Goal: Task Accomplishment & Management: Complete application form

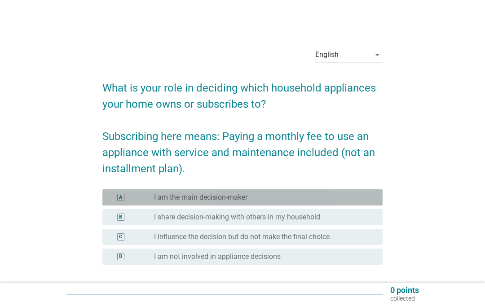
click at [312, 198] on div "radio_button_unchecked I am the main decision-maker" at bounding box center [261, 197] width 214 height 9
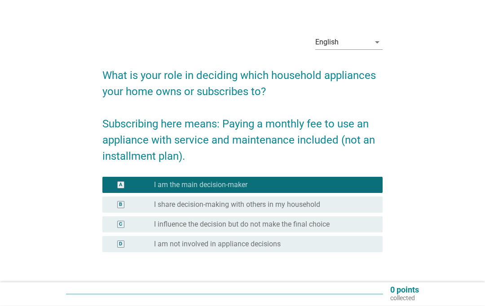
scroll to position [12, 0]
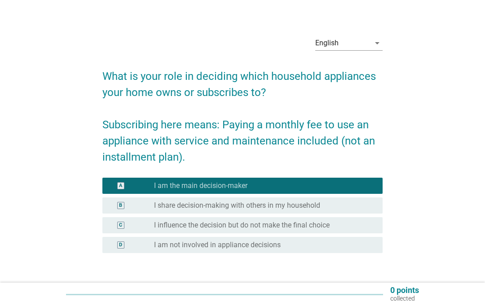
click at [370, 294] on div "Next" at bounding box center [359, 294] width 25 height 11
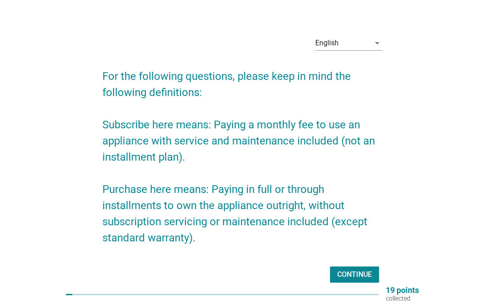
scroll to position [49, 0]
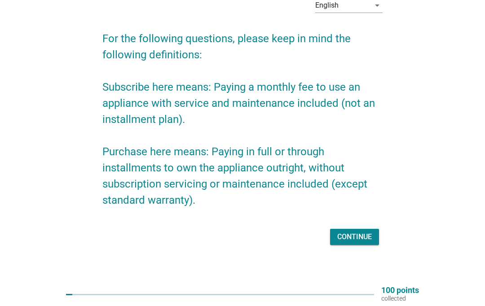
click at [368, 243] on div "Continue" at bounding box center [354, 237] width 35 height 11
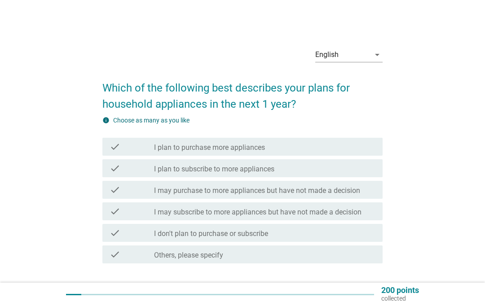
click at [276, 191] on label "I may purchase to more appliances but have not made a decision" at bounding box center [257, 190] width 206 height 9
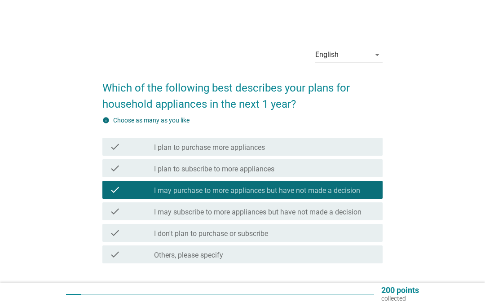
click at [367, 292] on div at bounding box center [220, 295] width 308 height 14
click at [384, 300] on p "collected" at bounding box center [400, 299] width 38 height 8
click at [356, 295] on div at bounding box center [220, 294] width 308 height 1
click at [362, 299] on div at bounding box center [220, 295] width 308 height 14
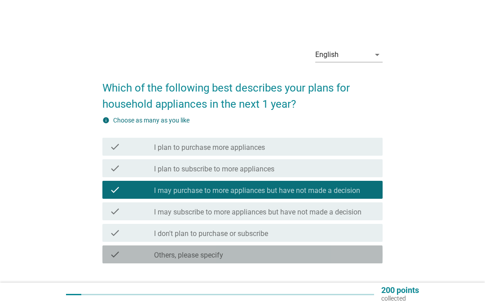
click at [362, 297] on div at bounding box center [220, 295] width 308 height 14
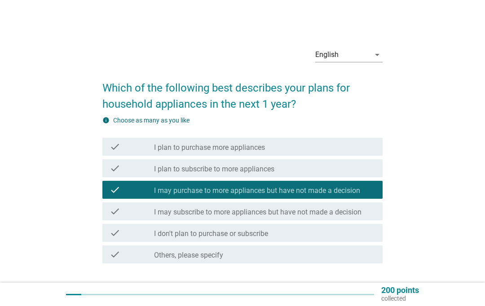
scroll to position [62, 0]
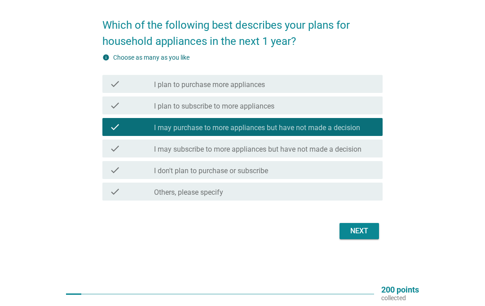
click at [363, 244] on div "English arrow_drop_down Which of the following best describes your plans for ho…" at bounding box center [242, 110] width 295 height 279
click at [368, 231] on div "Next" at bounding box center [359, 231] width 25 height 11
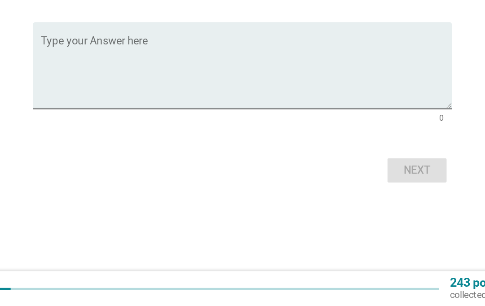
scroll to position [0, 0]
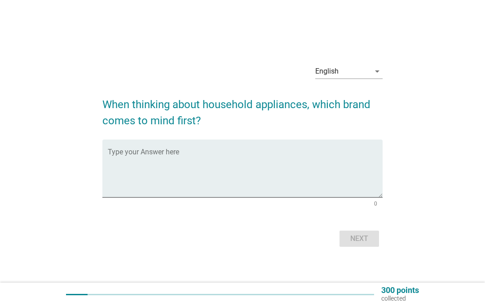
click at [242, 191] on textarea "Type your Answer here" at bounding box center [245, 173] width 275 height 47
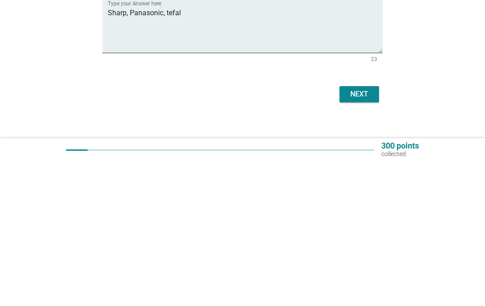
scroll to position [61, 0]
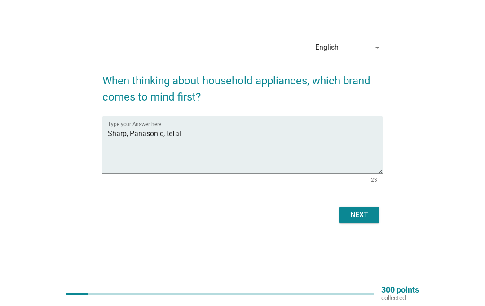
type textarea "Sharp, Panasonic, tefal"
click at [372, 208] on button "Next" at bounding box center [360, 216] width 40 height 16
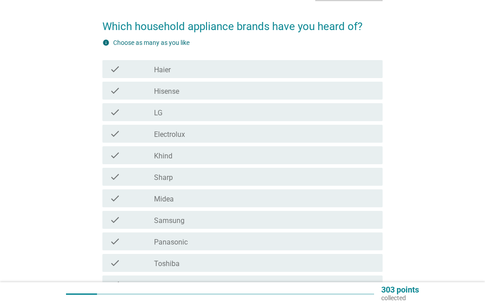
scroll to position [0, 0]
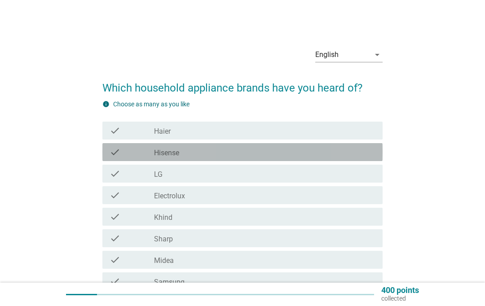
click at [274, 156] on div "check_box_outline_blank Hisense" at bounding box center [264, 152] width 221 height 11
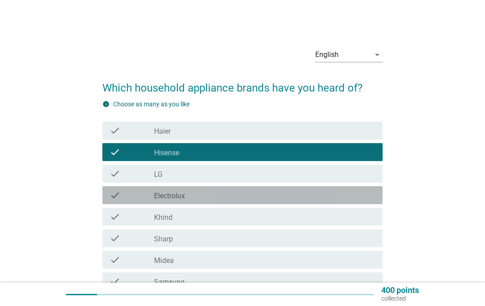
click at [270, 190] on div "check_box_outline_blank Electrolux" at bounding box center [264, 195] width 221 height 11
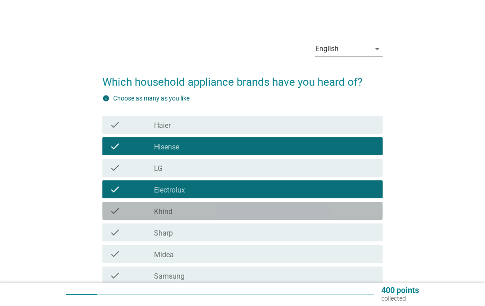
scroll to position [9, 0]
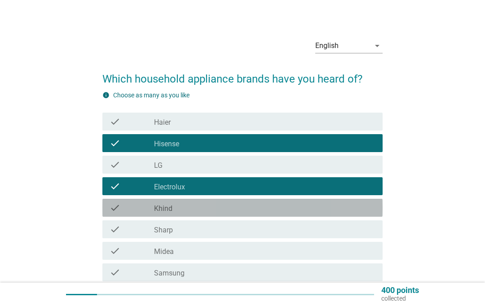
click at [265, 206] on div "check_box_outline_blank Khind" at bounding box center [264, 208] width 221 height 11
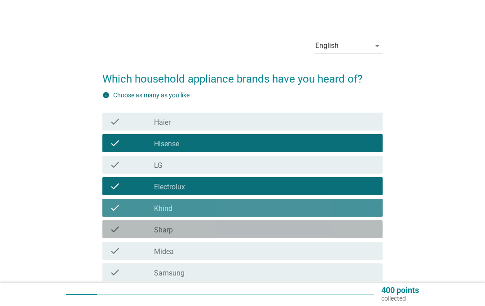
click at [256, 232] on div "check_box_outline_blank Sharp" at bounding box center [264, 229] width 221 height 11
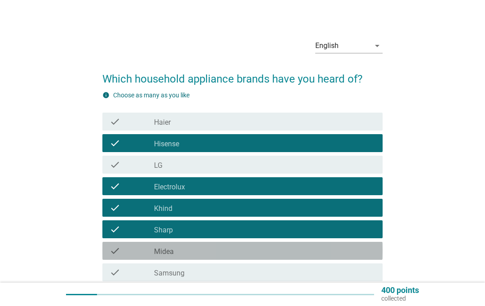
click at [265, 244] on div "check check_box_outline_blank Midea" at bounding box center [242, 251] width 280 height 18
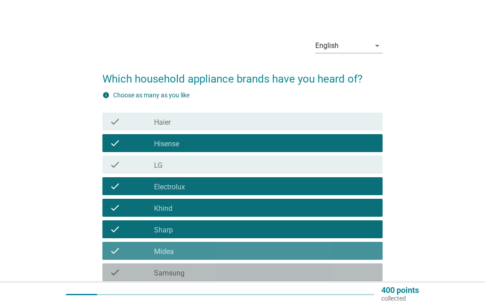
click at [264, 274] on div "check_box_outline_blank Samsung" at bounding box center [264, 272] width 221 height 11
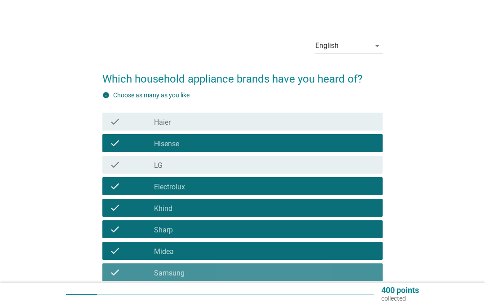
click at [263, 297] on div "check_box_outline_blank Panasonic" at bounding box center [264, 294] width 221 height 11
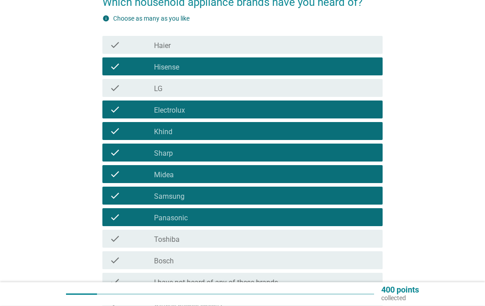
scroll to position [86, 0]
click at [263, 245] on div "check check_box_outline_blank Toshiba" at bounding box center [242, 239] width 280 height 18
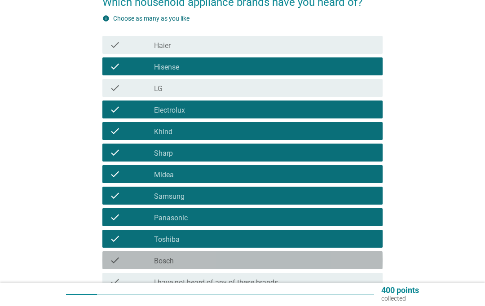
click at [318, 264] on div "check_box_outline_blank Bosch" at bounding box center [264, 260] width 221 height 11
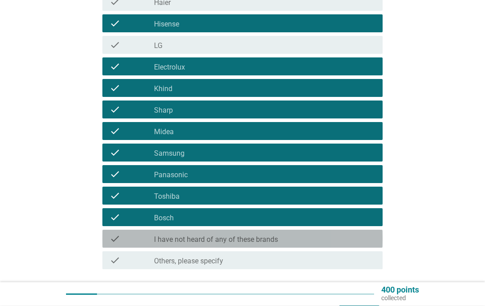
scroll to position [129, 0]
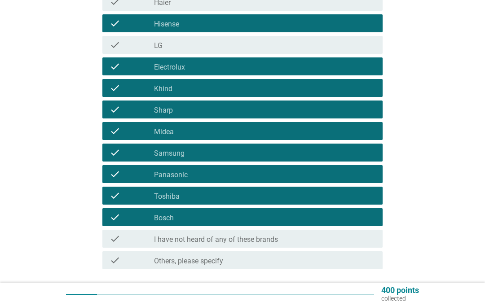
click at [358, 301] on div "Next" at bounding box center [359, 300] width 25 height 11
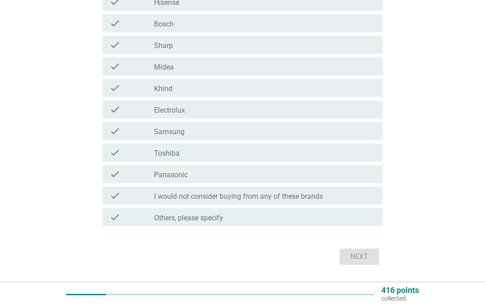
scroll to position [0, 0]
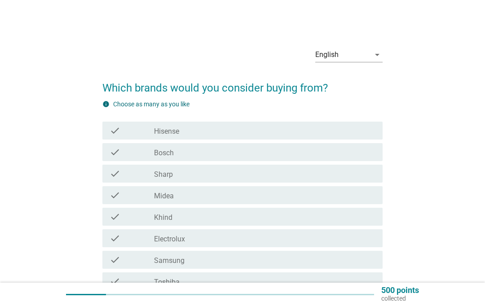
click at [317, 156] on div "check_box_outline_blank Bosch" at bounding box center [264, 152] width 221 height 11
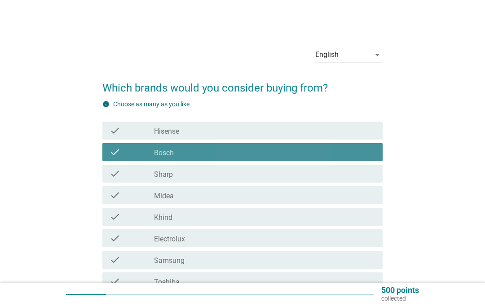
click at [311, 173] on div "check_box_outline_blank Sharp" at bounding box center [264, 173] width 221 height 11
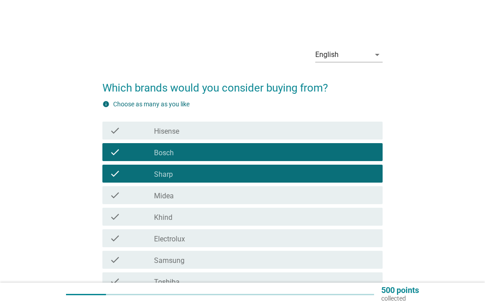
click at [304, 238] on div "check_box_outline_blank Electrolux" at bounding box center [264, 238] width 221 height 11
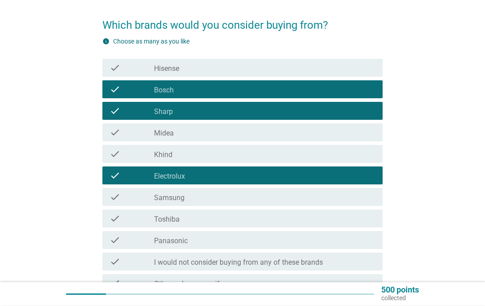
scroll to position [63, 0]
click at [296, 218] on div "check_box_outline_blank Toshiba" at bounding box center [264, 218] width 221 height 11
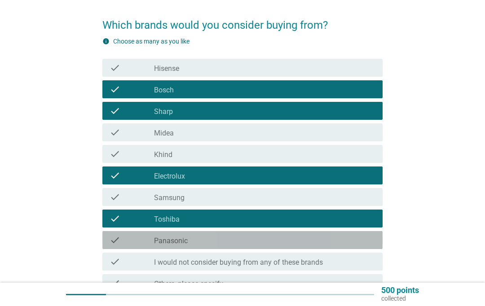
click at [299, 234] on div "check check_box_outline_blank Panasonic" at bounding box center [242, 240] width 280 height 18
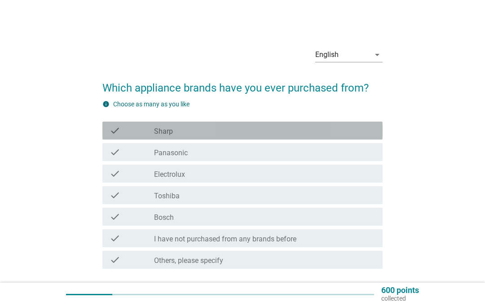
click at [265, 132] on div "check_box Sharp" at bounding box center [264, 130] width 221 height 11
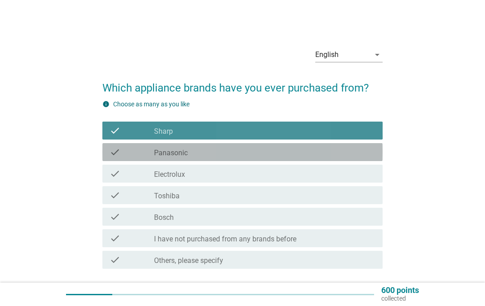
click at [260, 152] on div "check_box Panasonic" at bounding box center [264, 152] width 221 height 11
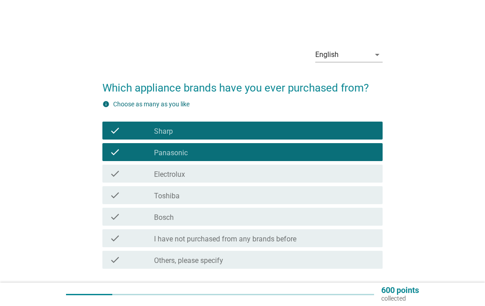
click at [307, 171] on div "check_box Electrolux" at bounding box center [264, 173] width 221 height 11
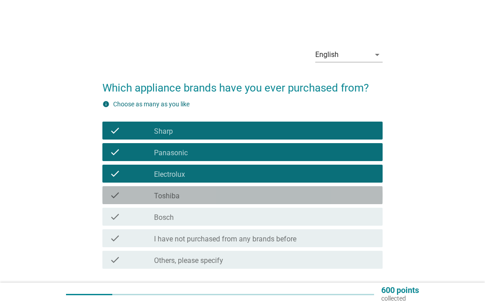
click at [302, 194] on div "check_box Toshiba" at bounding box center [264, 195] width 221 height 11
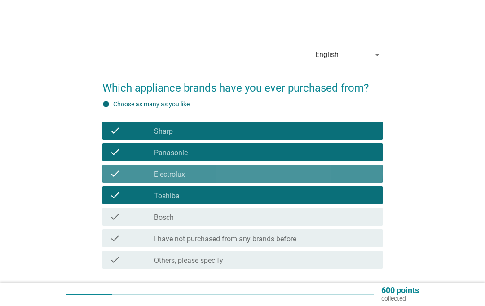
click at [295, 177] on div "check_box Electrolux" at bounding box center [264, 173] width 221 height 11
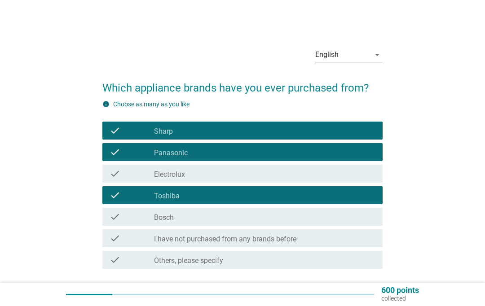
click at [368, 302] on div "Next" at bounding box center [359, 299] width 25 height 11
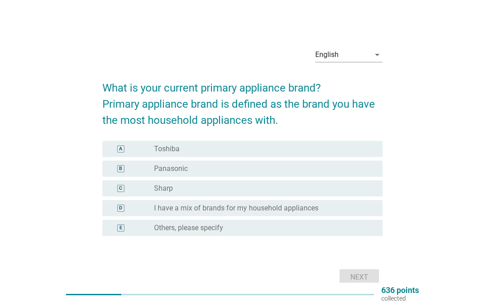
scroll to position [38, 0]
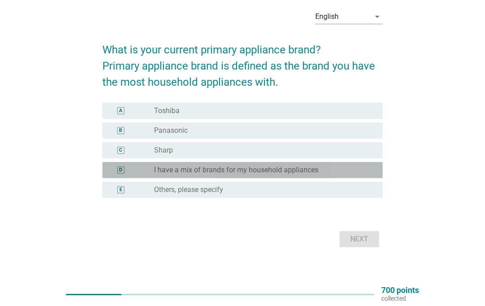
click at [347, 173] on div "D radio_button_unchecked I have a mix of brands for my household appliances" at bounding box center [242, 170] width 280 height 16
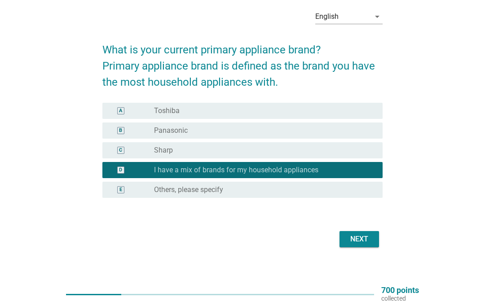
click at [377, 246] on button "Next" at bounding box center [360, 239] width 40 height 16
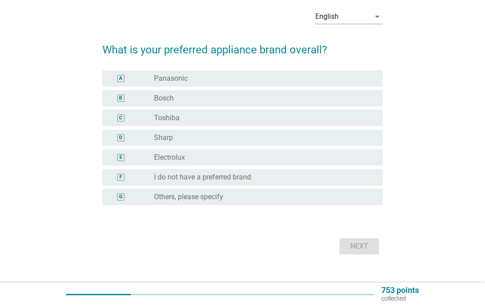
scroll to position [0, 0]
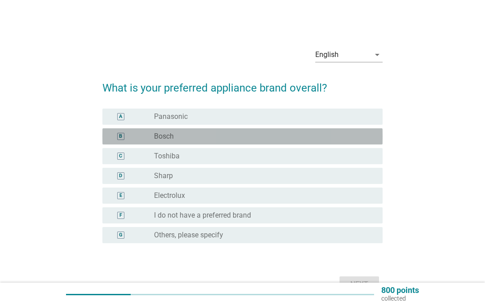
click at [215, 180] on div "radio_button_unchecked Sharp" at bounding box center [261, 176] width 214 height 9
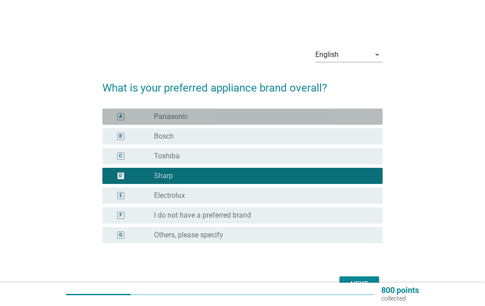
click at [226, 160] on div "radio_button_unchecked Toshiba" at bounding box center [261, 156] width 214 height 9
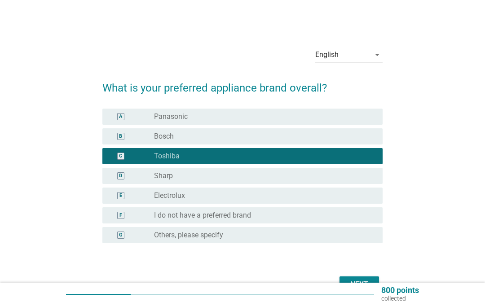
click at [364, 292] on div at bounding box center [220, 295] width 308 height 14
click at [355, 291] on div at bounding box center [220, 295] width 308 height 14
click at [357, 289] on div at bounding box center [220, 295] width 308 height 14
click at [373, 292] on div at bounding box center [220, 295] width 308 height 14
click at [374, 287] on div "800 points collected" at bounding box center [396, 295] width 45 height 16
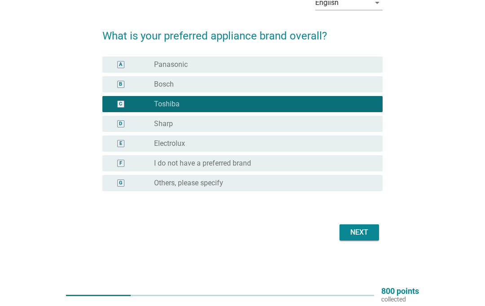
scroll to position [53, 0]
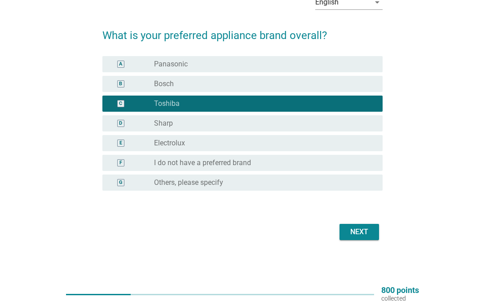
click at [372, 237] on button "Next" at bounding box center [360, 232] width 40 height 16
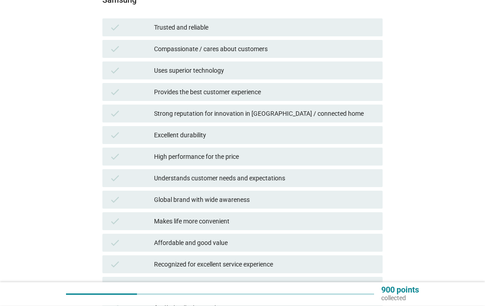
scroll to position [128, 0]
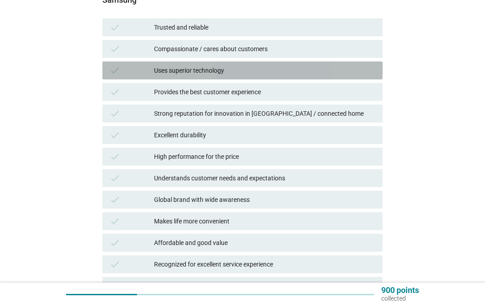
click at [267, 67] on div "Uses superior technology" at bounding box center [264, 70] width 221 height 11
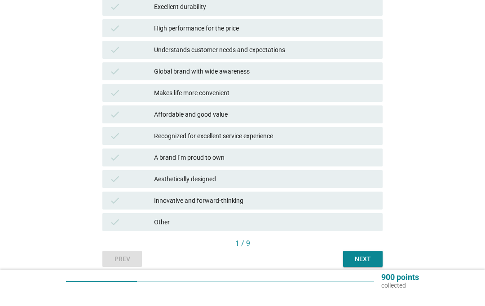
scroll to position [281, 0]
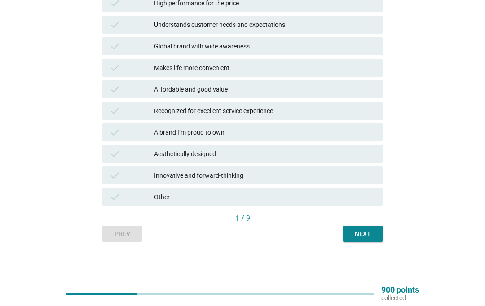
click at [368, 232] on div "Next" at bounding box center [362, 234] width 25 height 9
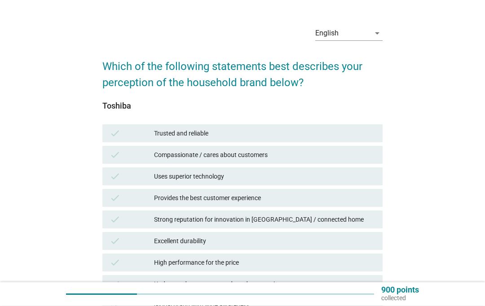
scroll to position [22, 0]
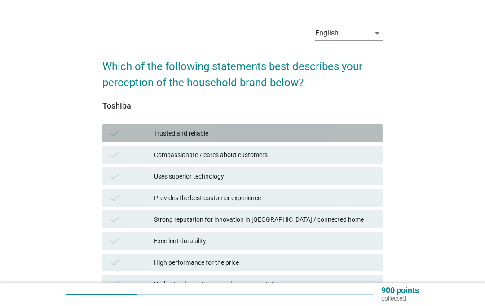
click at [307, 131] on div "Trusted and reliable" at bounding box center [264, 133] width 221 height 11
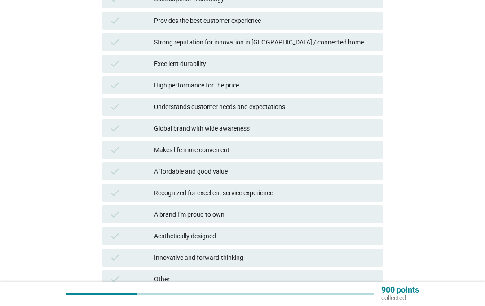
scroll to position [200, 0]
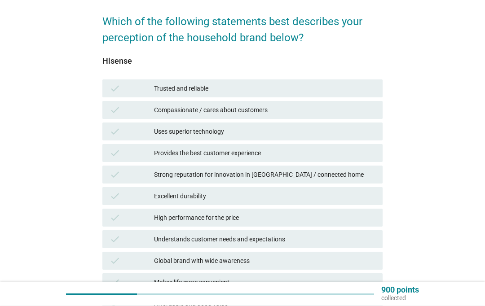
scroll to position [66, 0]
click at [255, 306] on div "Affordable and good value" at bounding box center [264, 304] width 221 height 11
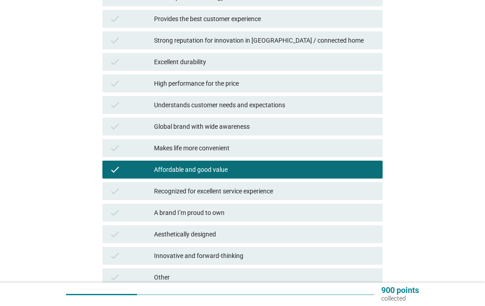
scroll to position [208, 0]
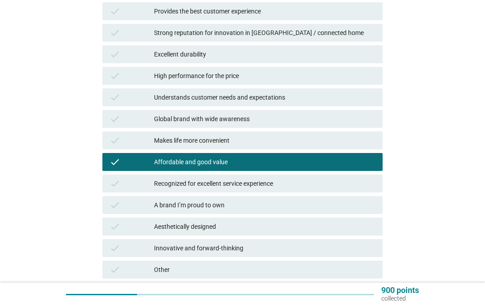
click at [361, 300] on button "Next" at bounding box center [363, 307] width 40 height 16
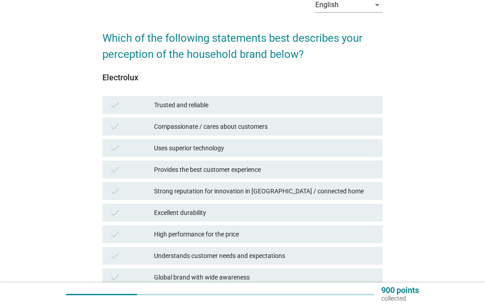
scroll to position [50, 0]
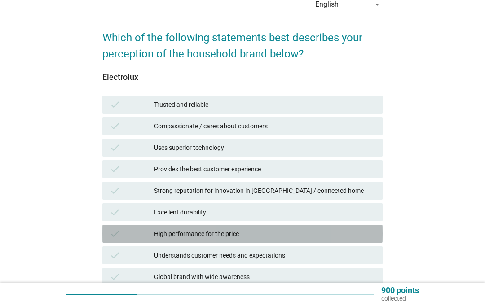
click at [272, 236] on div "High performance for the price" at bounding box center [264, 234] width 221 height 11
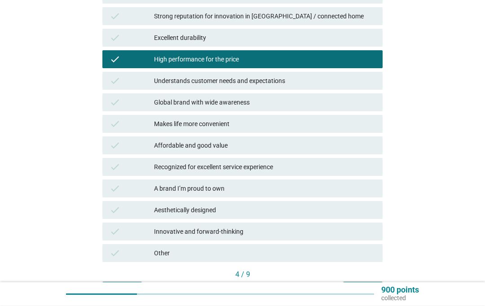
scroll to position [243, 0]
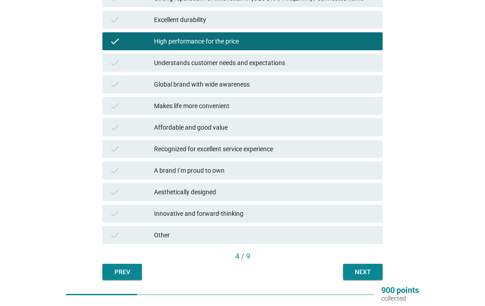
click at [366, 276] on div "Next" at bounding box center [362, 272] width 25 height 9
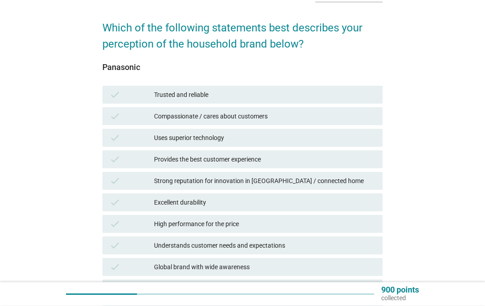
scroll to position [63, 0]
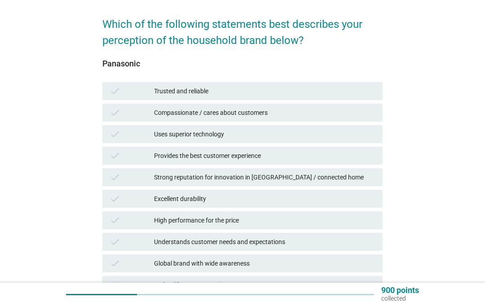
click at [304, 85] on div "check Trusted and reliable" at bounding box center [242, 91] width 280 height 18
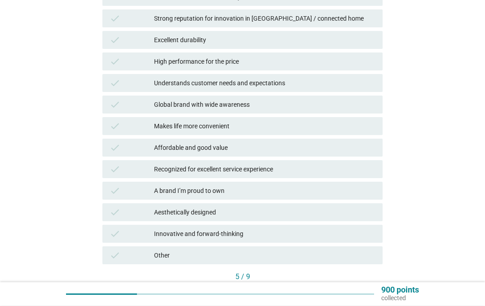
scroll to position [243, 0]
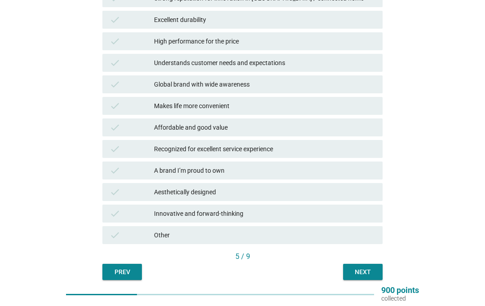
click at [367, 278] on button "Next" at bounding box center [363, 272] width 40 height 16
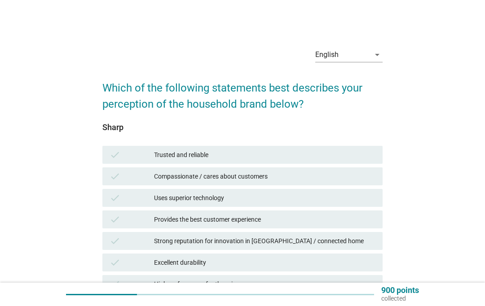
click at [316, 223] on div "Provides the best customer experience" at bounding box center [264, 219] width 221 height 11
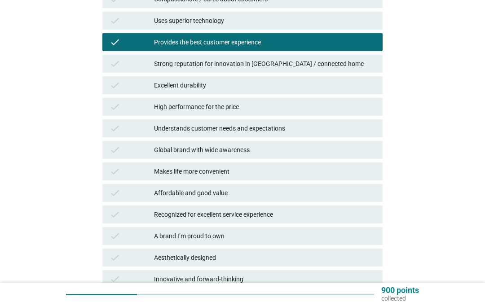
scroll to position [243, 0]
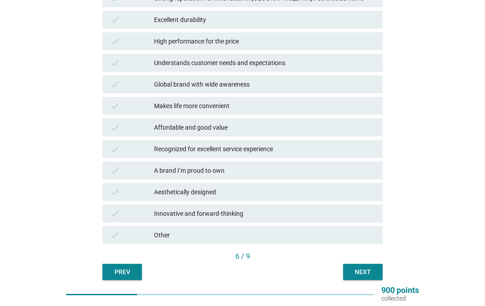
click at [367, 279] on button "Next" at bounding box center [363, 272] width 40 height 16
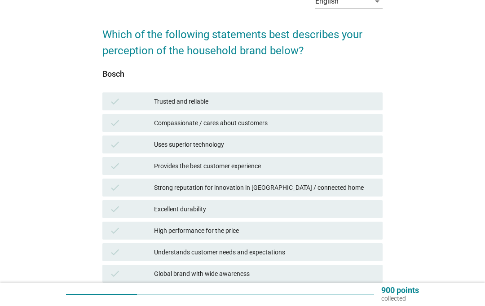
click at [331, 233] on div "High performance for the price" at bounding box center [264, 230] width 221 height 11
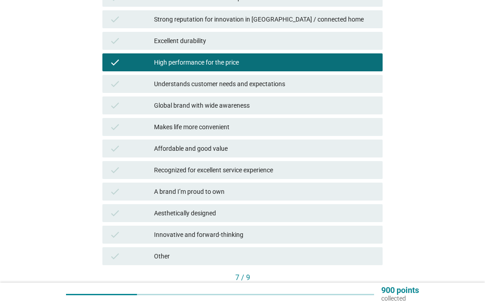
scroll to position [243, 0]
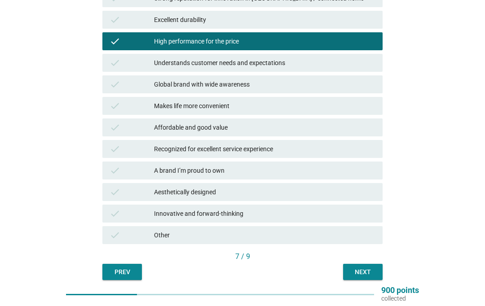
click at [362, 274] on div "Next" at bounding box center [362, 272] width 25 height 9
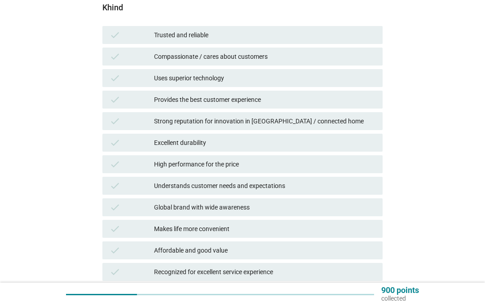
click at [330, 249] on div "Affordable and good value" at bounding box center [264, 250] width 221 height 11
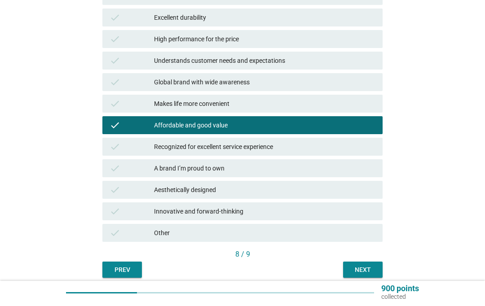
scroll to position [243, 0]
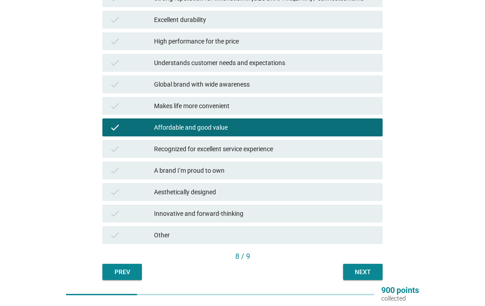
click at [376, 275] on button "Next" at bounding box center [363, 272] width 40 height 16
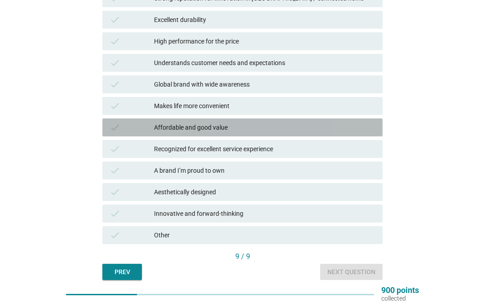
click at [319, 130] on div "Affordable and good value" at bounding box center [264, 127] width 221 height 11
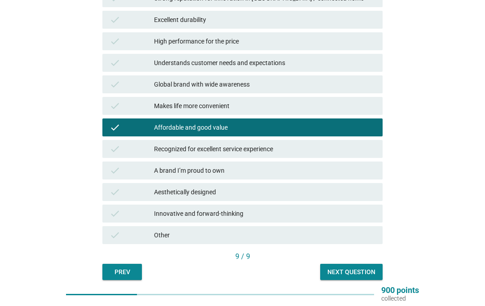
click at [369, 274] on div "Next question" at bounding box center [351, 272] width 48 height 9
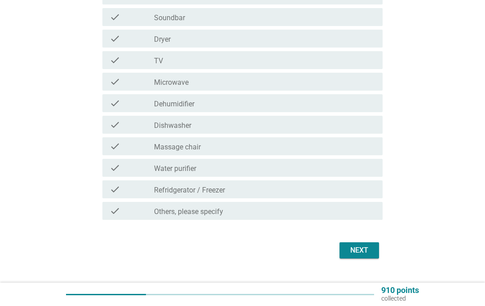
scroll to position [0, 0]
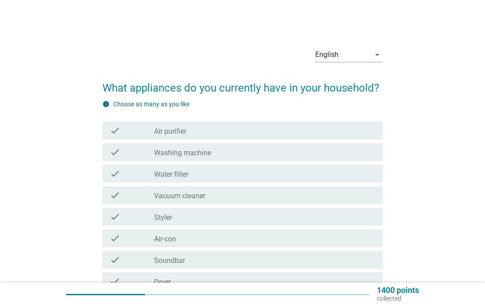
click at [280, 129] on div "check_box_outline_blank Air purifier" at bounding box center [264, 130] width 221 height 11
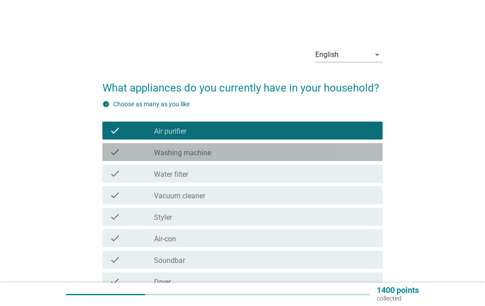
click at [287, 148] on div "check_box_outline_blank Washing machine" at bounding box center [264, 152] width 221 height 11
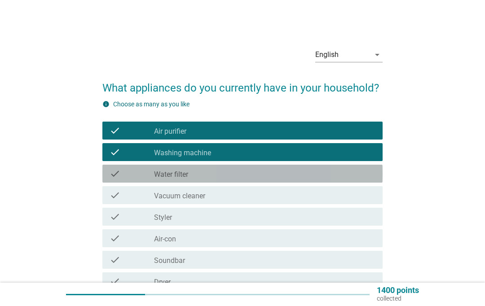
click at [281, 176] on div "check_box_outline_blank Water filter" at bounding box center [264, 173] width 221 height 11
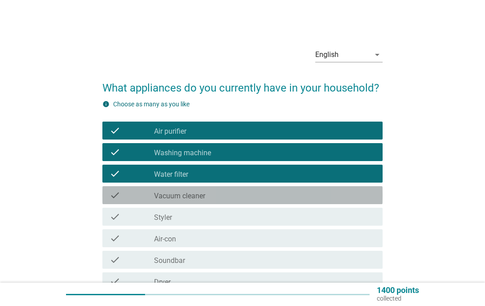
click at [290, 194] on div "check_box_outline_blank Vacuum cleaner" at bounding box center [264, 195] width 221 height 11
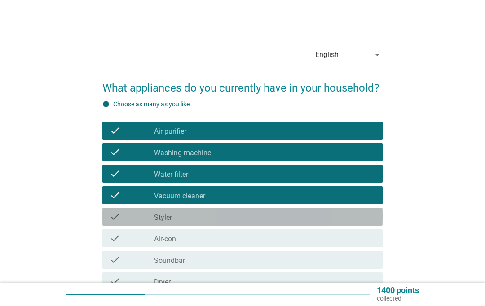
click at [288, 219] on div "check_box_outline_blank Styler" at bounding box center [264, 217] width 221 height 11
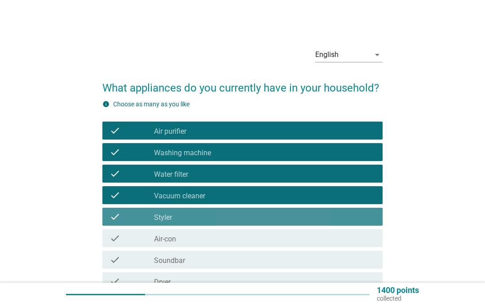
click at [297, 217] on div "check_box_outline_blank Styler" at bounding box center [264, 217] width 221 height 11
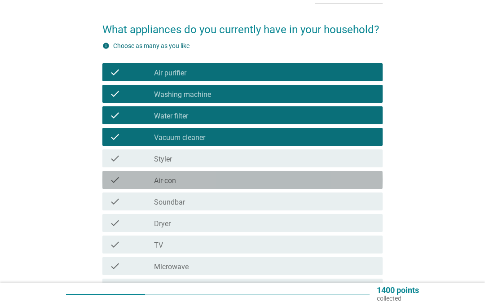
click at [295, 181] on div "check_box_outline_blank Air-con" at bounding box center [264, 180] width 221 height 11
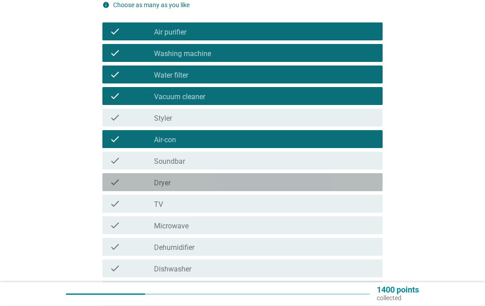
scroll to position [99, 0]
click at [299, 186] on div "check_box_outline_blank Dryer" at bounding box center [264, 182] width 221 height 11
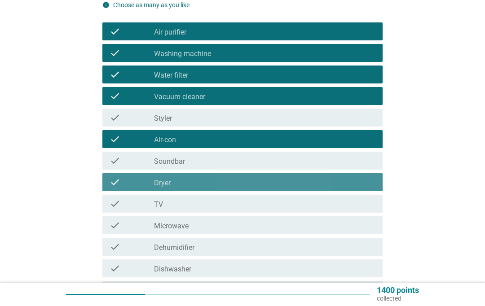
click at [300, 207] on div "check_box_outline_blank TV" at bounding box center [264, 204] width 221 height 11
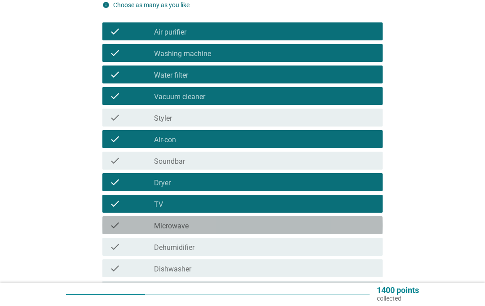
click at [296, 225] on div "check_box_outline_blank Microwave" at bounding box center [264, 225] width 221 height 11
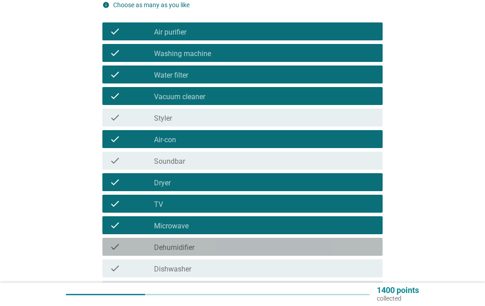
click at [291, 244] on div "check_box_outline_blank Dehumidifier" at bounding box center [264, 247] width 221 height 11
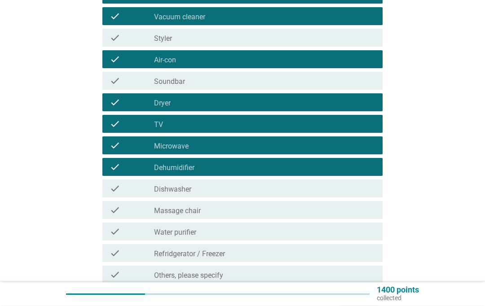
scroll to position [179, 0]
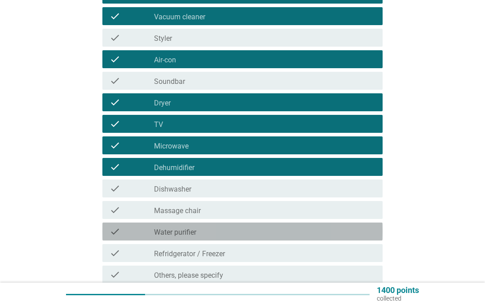
click at [334, 233] on div "check_box_outline_blank Water purifier" at bounding box center [264, 231] width 221 height 11
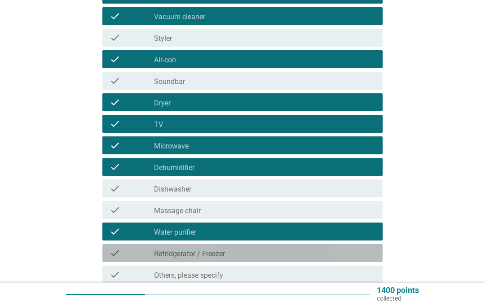
click at [345, 256] on div "check_box_outline_blank Refridgerator / [PERSON_NAME]" at bounding box center [264, 253] width 221 height 11
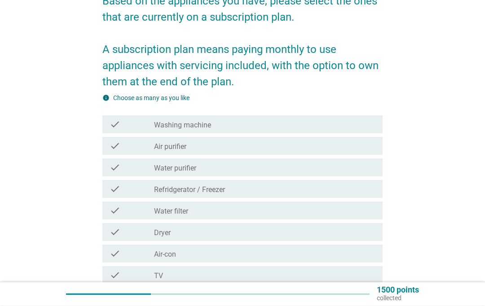
scroll to position [87, 0]
click at [283, 211] on div "check_box_outline_blank Water filter" at bounding box center [264, 210] width 221 height 11
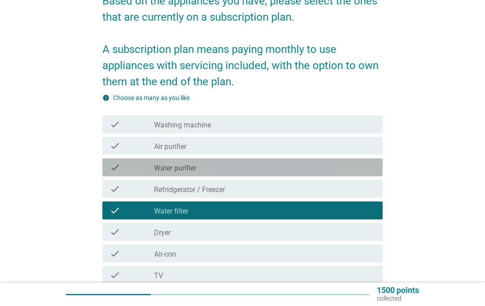
click at [283, 172] on div "check_box_outline_blank Water purifier" at bounding box center [264, 167] width 221 height 11
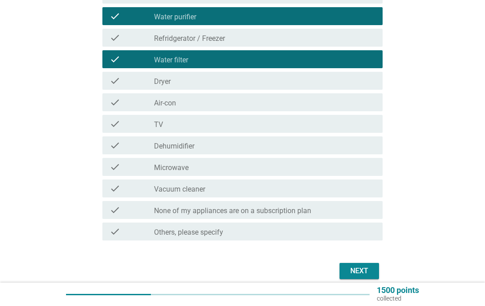
scroll to position [240, 0]
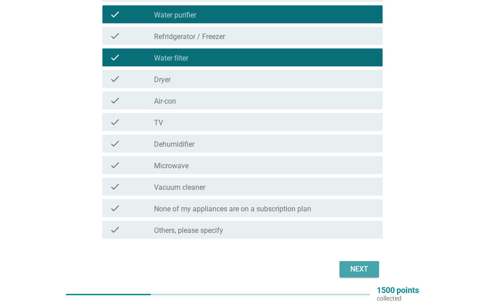
click at [368, 270] on div "Next" at bounding box center [359, 269] width 25 height 11
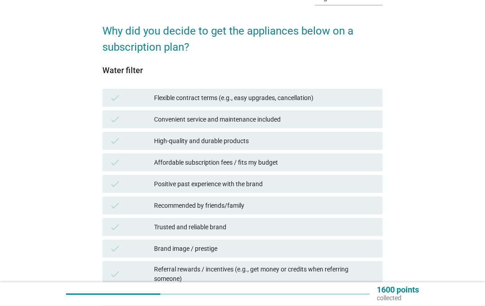
scroll to position [57, 0]
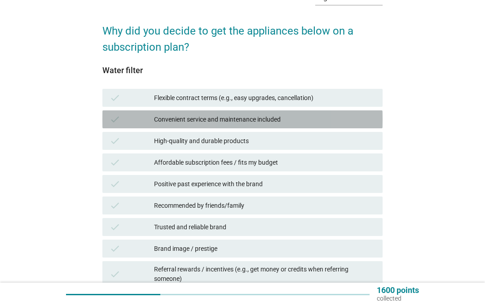
click at [316, 124] on div "Convenient service and maintenance included" at bounding box center [264, 119] width 221 height 11
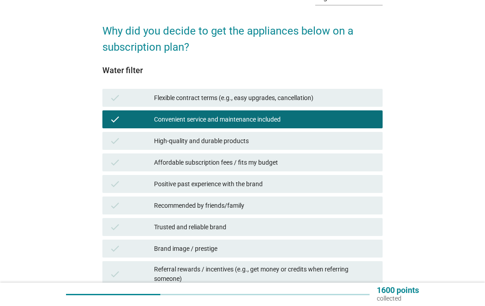
click at [309, 169] on div "check Affordable subscription fees / fits my budget" at bounding box center [242, 163] width 280 height 18
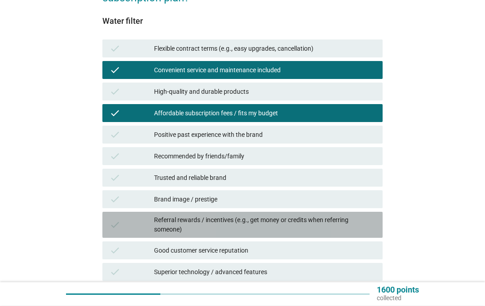
scroll to position [109, 0]
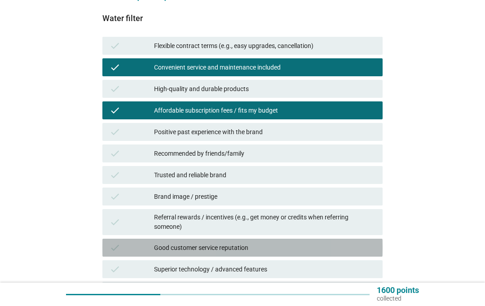
click at [312, 249] on div "Good customer service reputation" at bounding box center [264, 248] width 221 height 11
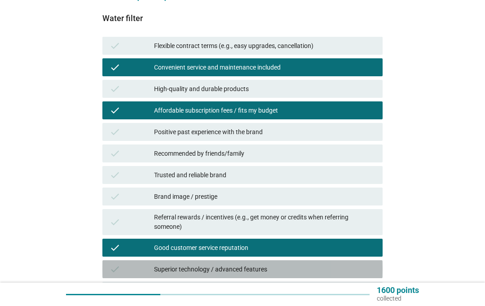
click at [304, 268] on div "Superior technology / advanced features" at bounding box center [264, 269] width 221 height 11
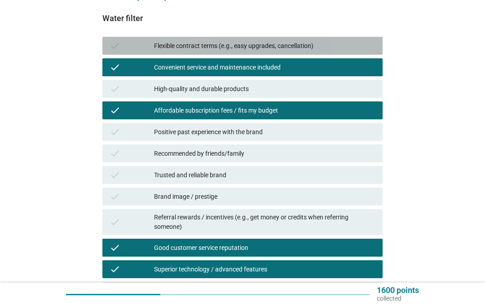
click at [292, 40] on div "check Flexible contract terms (e.g., easy upgrades, cancellation)" at bounding box center [242, 46] width 280 height 18
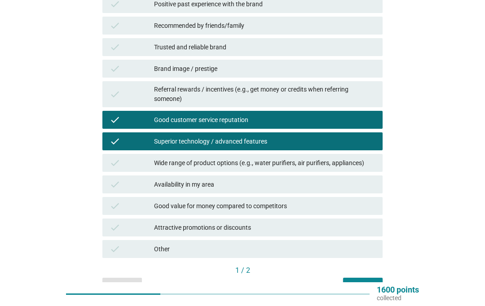
scroll to position [237, 0]
click at [366, 289] on div "Next" at bounding box center [362, 286] width 25 height 9
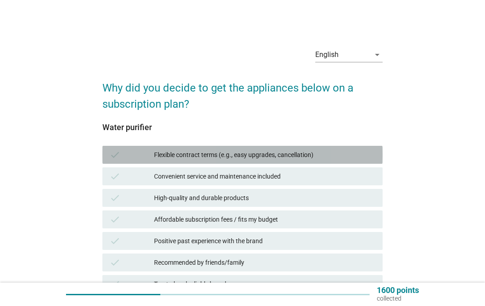
click at [353, 155] on div "Flexible contract terms (e.g., easy upgrades, cancellation)" at bounding box center [264, 155] width 221 height 11
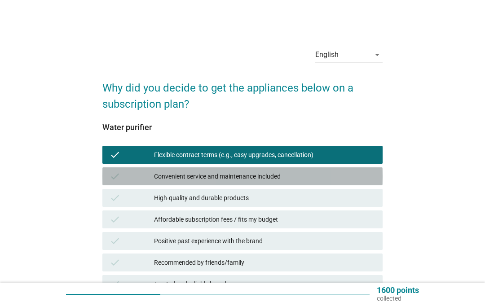
click at [348, 182] on div "check Convenient service and maintenance included" at bounding box center [242, 177] width 280 height 18
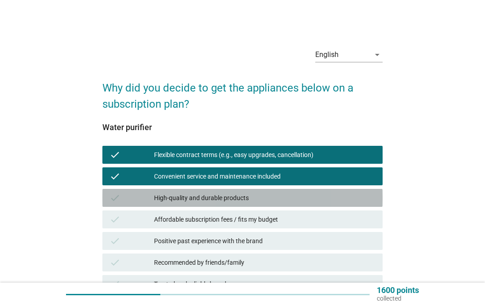
click at [323, 198] on div "High-quality and durable products" at bounding box center [264, 198] width 221 height 11
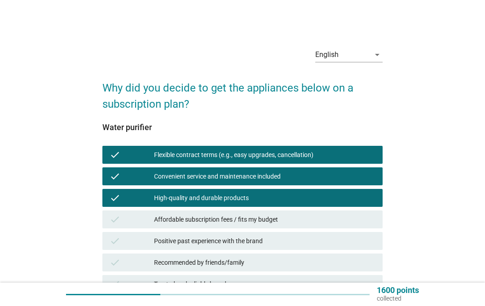
click at [316, 227] on div "check Affordable subscription fees / fits my budget" at bounding box center [242, 220] width 280 height 18
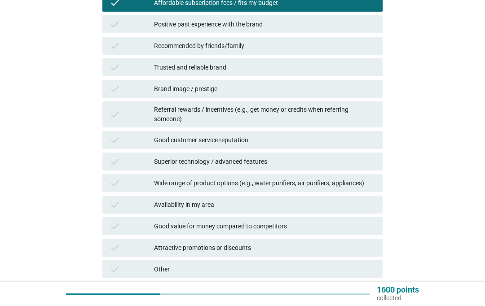
scroll to position [217, 0]
click at [353, 306] on div "Next question" at bounding box center [351, 306] width 48 height 9
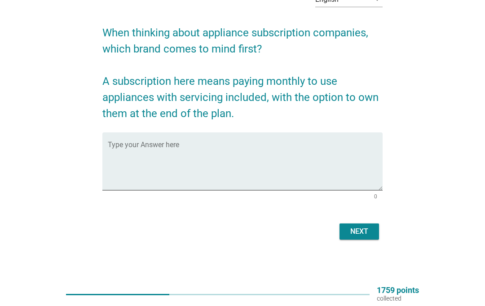
scroll to position [0, 0]
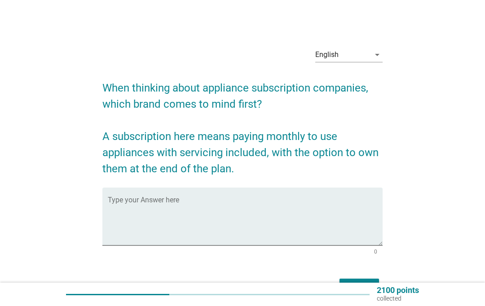
click at [273, 218] on textarea "Type your Answer here" at bounding box center [245, 222] width 275 height 47
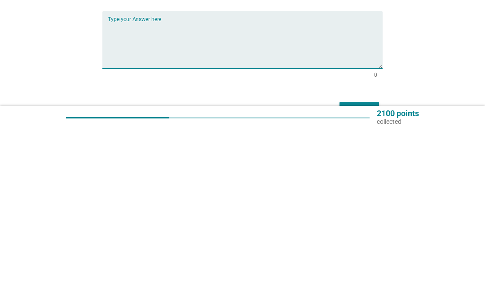
scroll to position [61, 0]
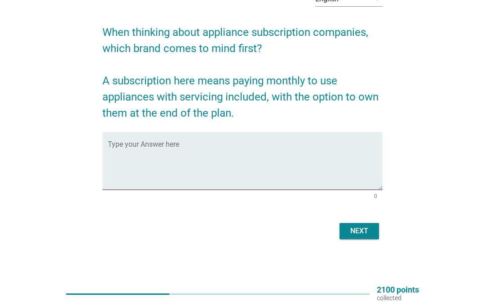
click at [288, 162] on textarea "Type your Answer here" at bounding box center [245, 166] width 275 height 47
type textarea "Cuckoo"
click at [368, 232] on div "Next" at bounding box center [359, 231] width 25 height 11
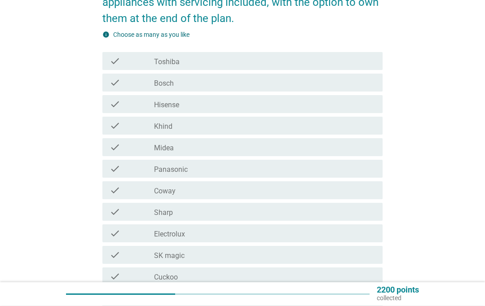
scroll to position [231, 0]
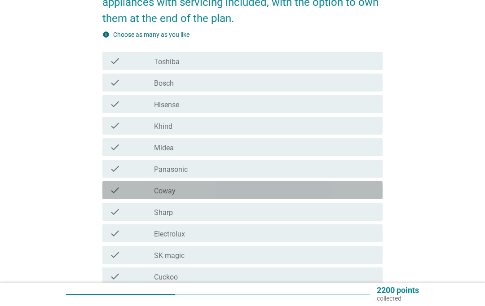
click at [293, 196] on div "check_box_outline_blank Coway" at bounding box center [264, 190] width 221 height 11
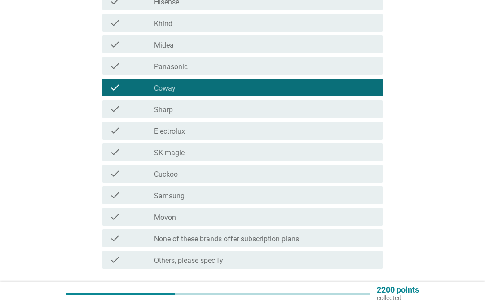
scroll to position [334, 0]
click at [295, 179] on div "check_box_outline_blank Cuckoo" at bounding box center [264, 173] width 221 height 11
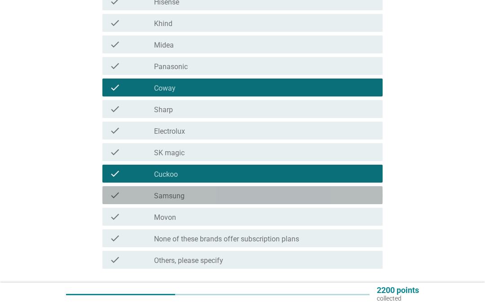
click at [328, 201] on div "check_box_outline_blank Samsung" at bounding box center [264, 195] width 221 height 11
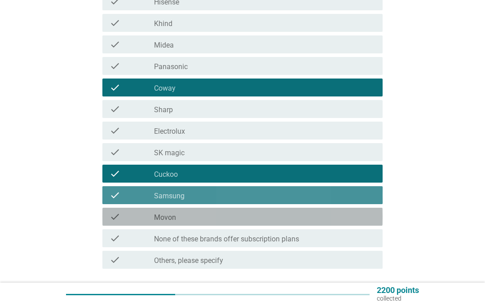
click at [304, 222] on div "check_box_outline_blank Movon" at bounding box center [264, 217] width 221 height 11
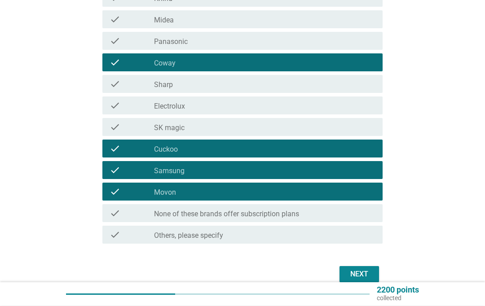
scroll to position [380, 0]
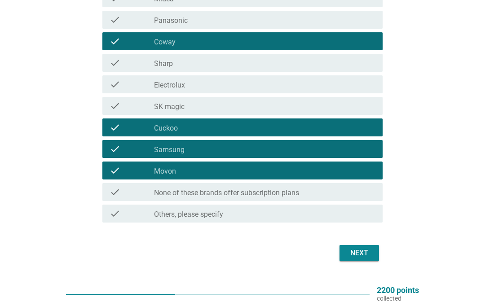
click at [363, 259] on div "Next" at bounding box center [359, 253] width 25 height 11
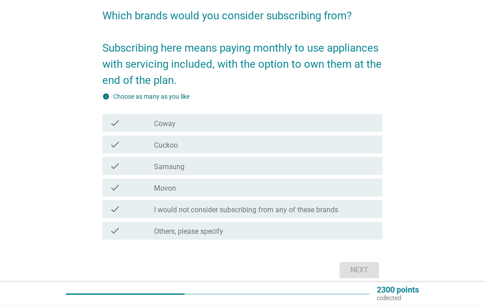
scroll to position [73, 0]
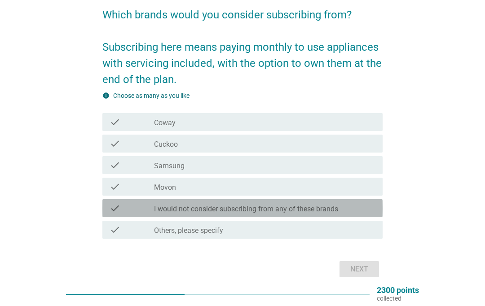
click at [338, 205] on label "I would not consider subscribing from any of these brands" at bounding box center [246, 209] width 184 height 9
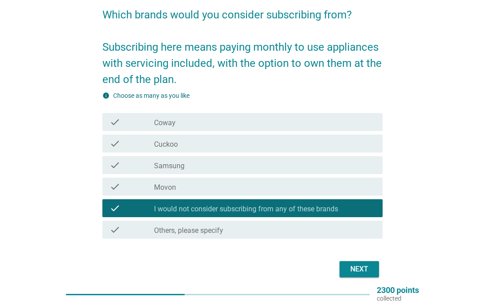
click at [365, 269] on div "Next" at bounding box center [359, 269] width 25 height 11
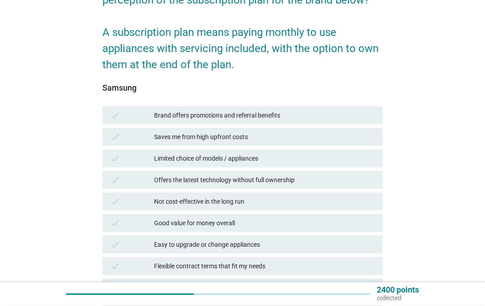
scroll to position [104, 0]
click at [336, 183] on div "Offers the latest technology without full ownership" at bounding box center [264, 180] width 221 height 11
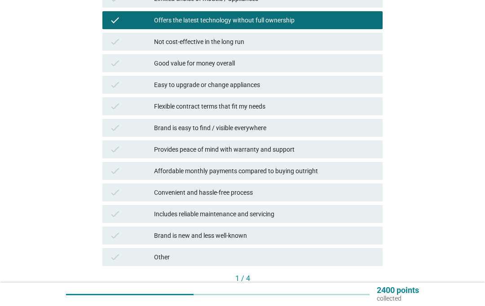
scroll to position [265, 0]
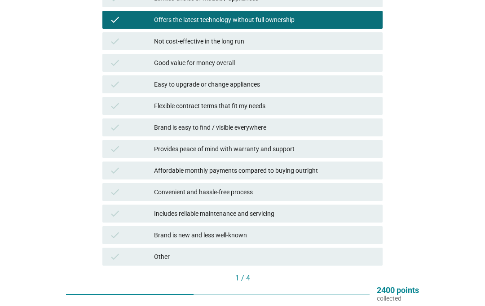
click at [366, 294] on div "Next" at bounding box center [362, 293] width 25 height 9
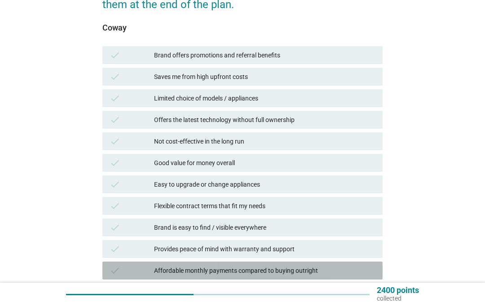
scroll to position [181, 0]
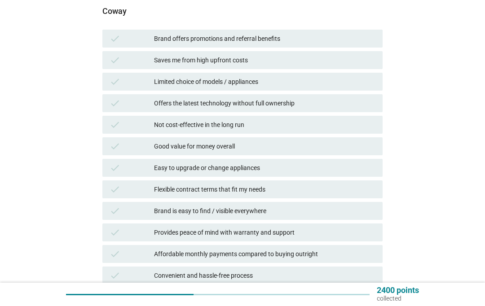
click at [342, 241] on div "check Provides peace of mind with warranty and support" at bounding box center [242, 233] width 280 height 18
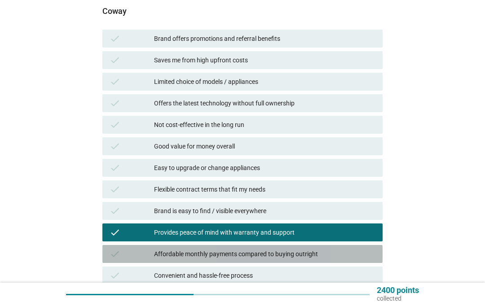
click at [348, 255] on div "Affordable monthly payments compared to buying outright" at bounding box center [264, 254] width 221 height 11
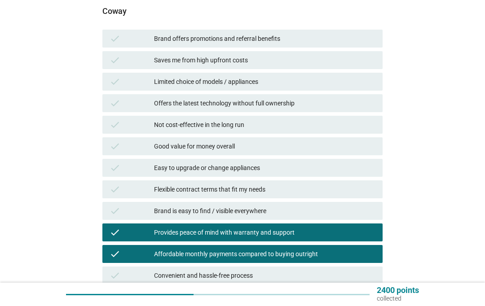
click at [355, 235] on div "Provides peace of mind with warranty and support" at bounding box center [264, 232] width 221 height 11
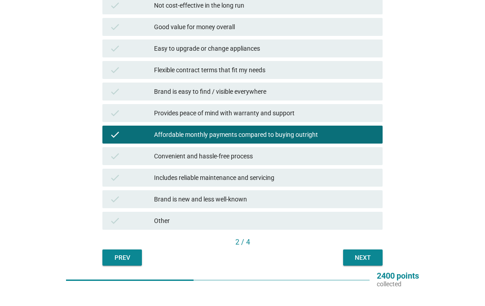
scroll to position [324, 0]
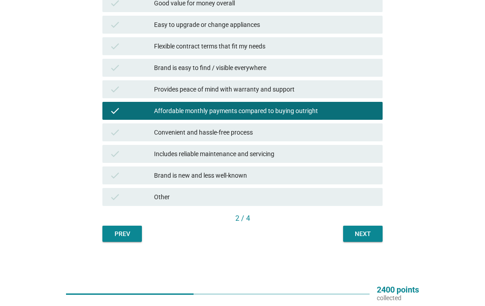
click at [375, 239] on button "Next" at bounding box center [363, 234] width 40 height 16
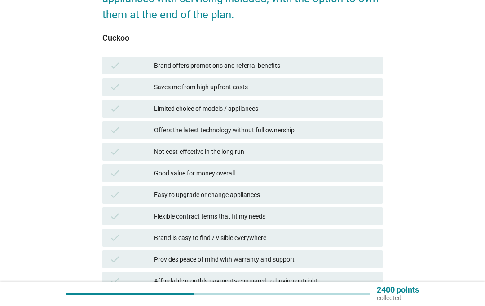
scroll to position [154, 0]
click at [307, 66] on div "Brand offers promotions and referral benefits" at bounding box center [264, 65] width 221 height 11
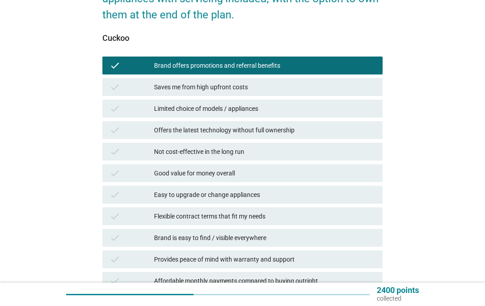
click at [279, 188] on div "check Easy to upgrade or change appliances" at bounding box center [242, 195] width 280 height 18
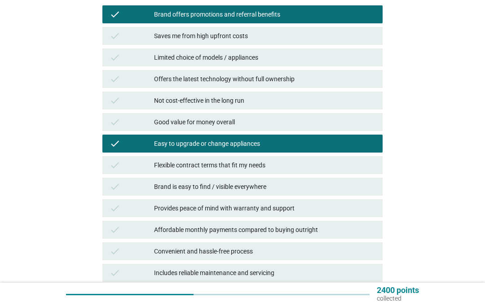
scroll to position [286, 0]
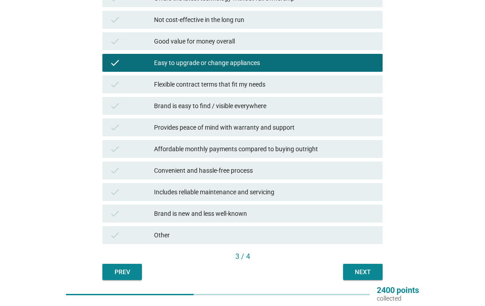
click at [377, 279] on button "Next" at bounding box center [363, 272] width 40 height 16
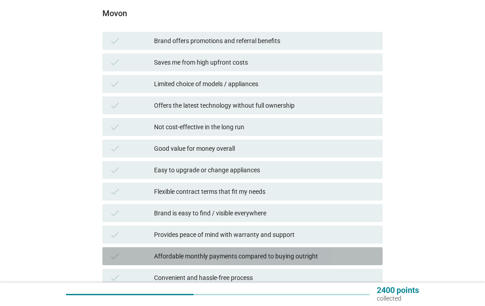
click at [350, 258] on div "Affordable monthly payments compared to buying outright" at bounding box center [264, 256] width 221 height 11
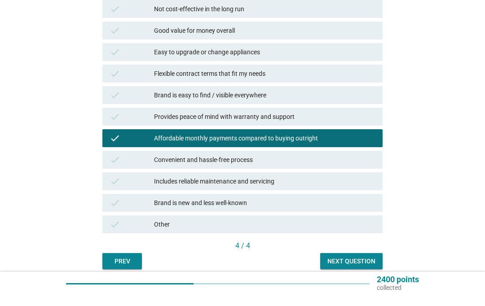
scroll to position [324, 0]
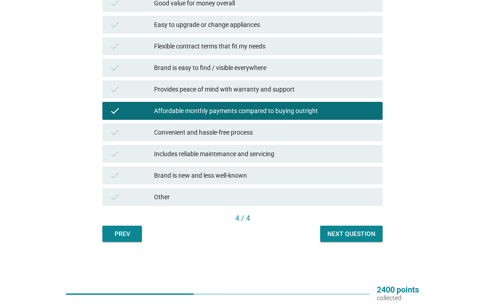
click at [366, 241] on button "Next question" at bounding box center [351, 234] width 62 height 16
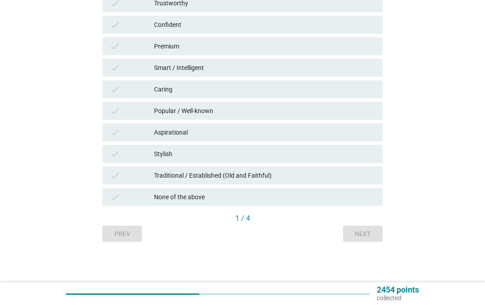
scroll to position [0, 0]
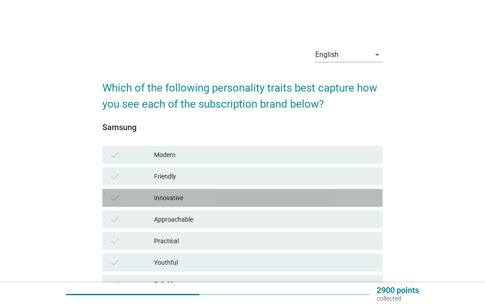
click at [289, 205] on div "check Innovative" at bounding box center [242, 198] width 280 height 18
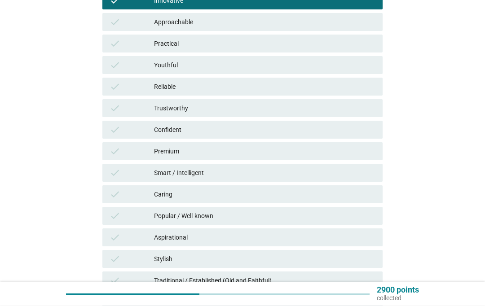
scroll to position [197, 0]
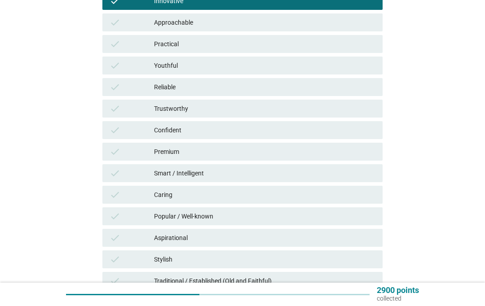
click at [339, 180] on div "check Smart / Intelligent" at bounding box center [242, 173] width 280 height 18
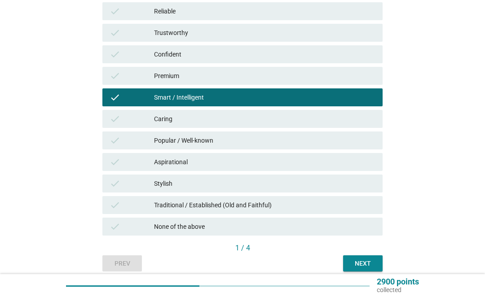
scroll to position [302, 0]
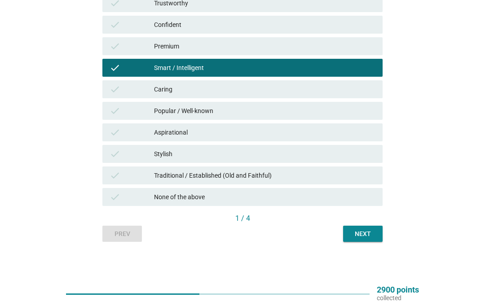
click at [370, 241] on button "Next" at bounding box center [363, 234] width 40 height 16
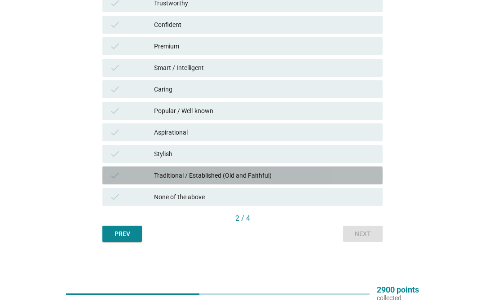
click at [364, 182] on div "check Traditional / Established (Old and Faithful)" at bounding box center [242, 176] width 280 height 18
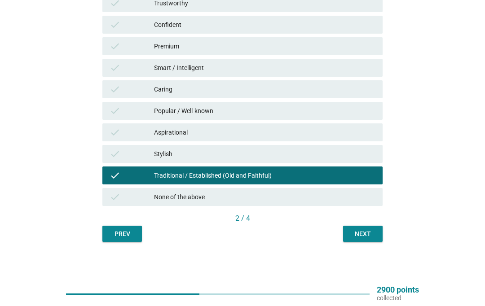
click at [377, 231] on button "Next" at bounding box center [363, 234] width 40 height 16
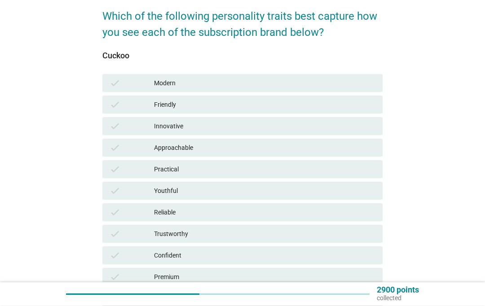
scroll to position [72, 0]
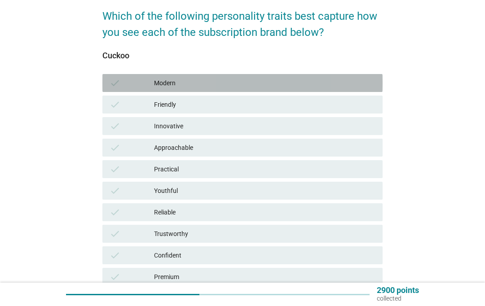
click at [307, 80] on div "Modern" at bounding box center [264, 83] width 221 height 11
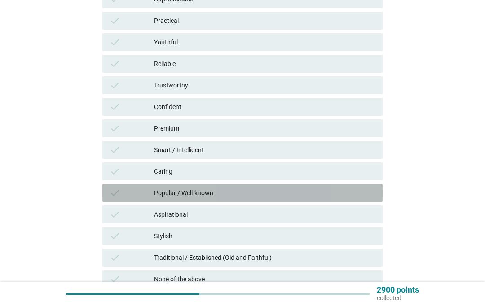
scroll to position [221, 0]
click at [354, 189] on div "Popular / Well-known" at bounding box center [264, 193] width 221 height 11
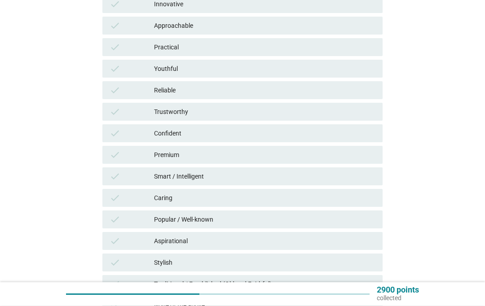
scroll to position [194, 0]
click at [262, 45] on div "Practical" at bounding box center [264, 47] width 221 height 11
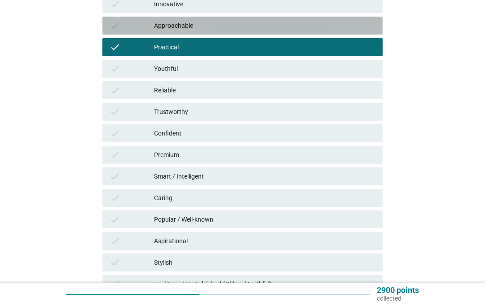
click at [305, 26] on div "Approachable" at bounding box center [264, 25] width 221 height 11
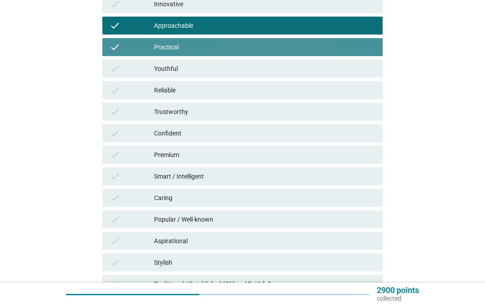
click at [343, 42] on div "Practical" at bounding box center [264, 47] width 221 height 11
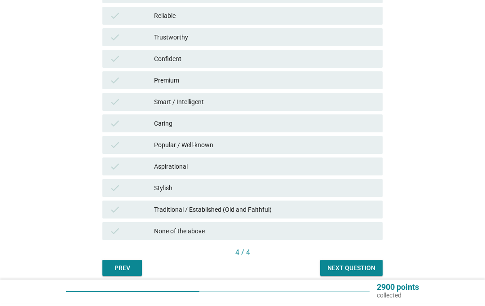
scroll to position [265, 0]
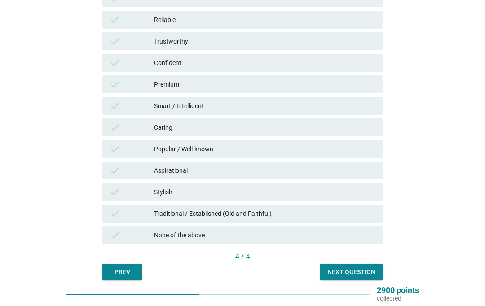
click at [357, 286] on div "English arrow_drop_down Which of the following personality traits best capture …" at bounding box center [242, 28] width 295 height 519
click at [351, 280] on button "Next question" at bounding box center [351, 272] width 62 height 16
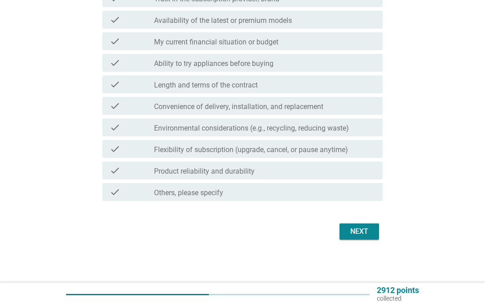
scroll to position [0, 0]
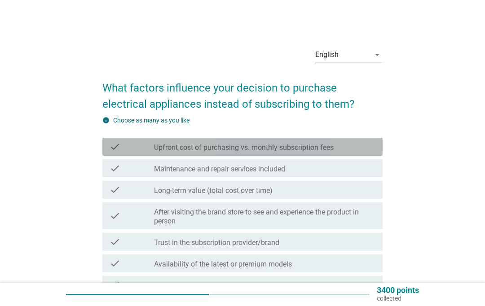
click at [332, 144] on label "Upfront cost of purchasing vs. monthly subscription fees" at bounding box center [244, 147] width 180 height 9
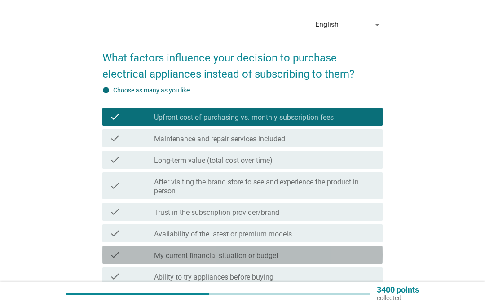
scroll to position [35, 0]
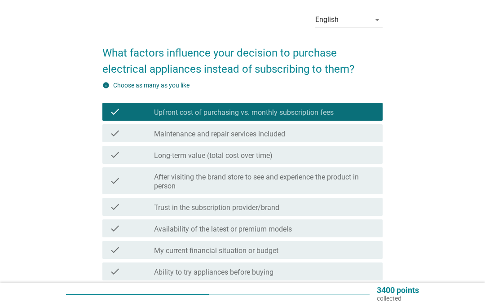
click at [353, 181] on label "After visiting the brand store to see and experience the product in person" at bounding box center [264, 182] width 221 height 18
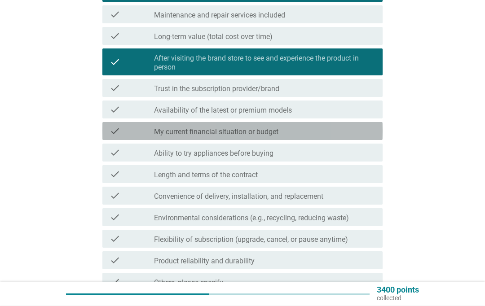
scroll to position [154, 0]
click at [316, 137] on div "check check_box_outline_blank My current financial situation or budget" at bounding box center [242, 131] width 280 height 18
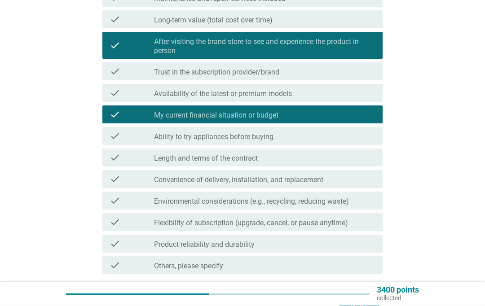
scroll to position [171, 0]
click at [355, 230] on div "check check_box_outline_blank Flexibility of subscription (upgrade, cancel, or …" at bounding box center [242, 222] width 280 height 18
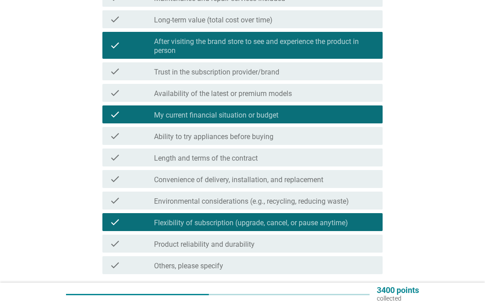
click at [358, 298] on button "Next" at bounding box center [360, 305] width 40 height 16
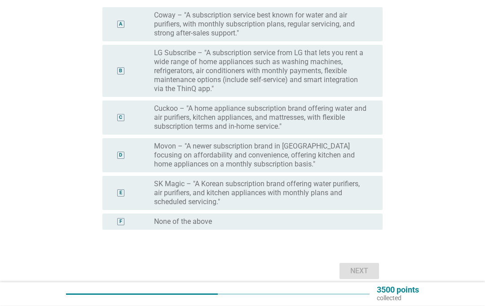
scroll to position [119, 0]
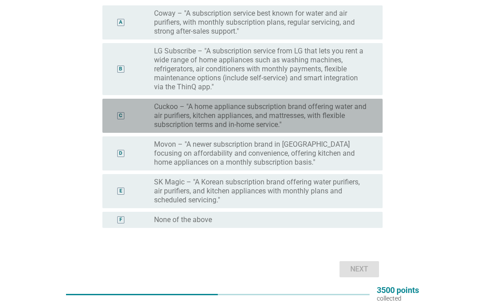
click at [331, 124] on label "Cuckoo – "A home appliance subscription brand offering water and air purifiers,…" at bounding box center [261, 115] width 214 height 27
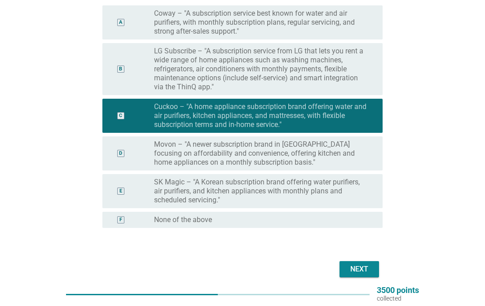
click at [363, 270] on div "Next" at bounding box center [359, 269] width 25 height 11
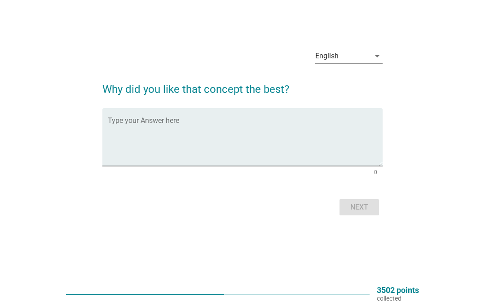
scroll to position [0, 0]
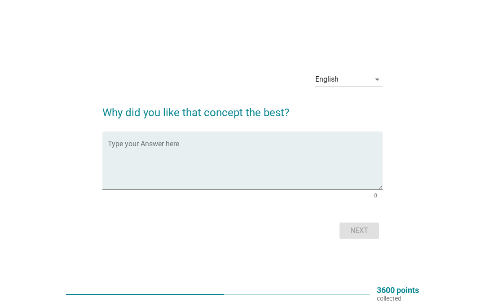
click at [254, 190] on textarea "Type your Answer here" at bounding box center [245, 165] width 275 height 47
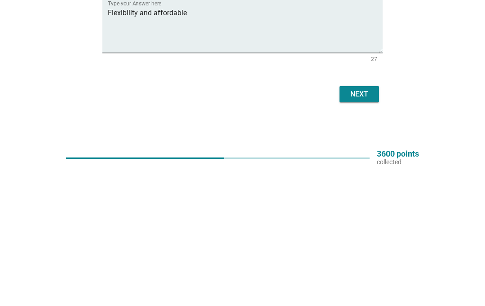
scroll to position [61, 0]
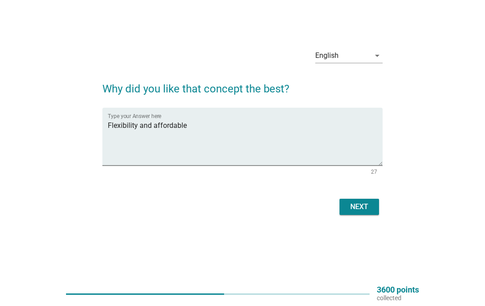
type textarea "Flexibility and affordable"
click at [378, 199] on button "Next" at bounding box center [360, 207] width 40 height 16
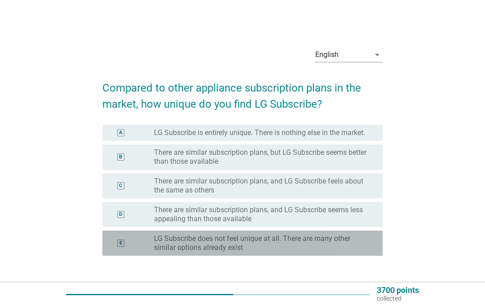
click at [356, 239] on label "LG Subscribe does not feel unique at all. There are many other similar options …" at bounding box center [261, 243] width 214 height 18
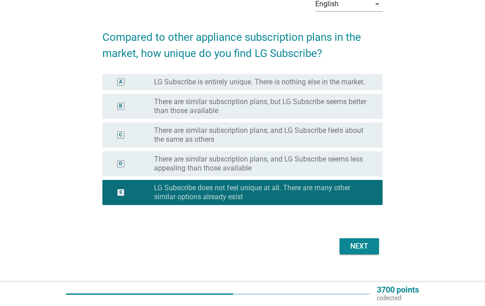
scroll to position [51, 0]
click at [366, 246] on div "Next" at bounding box center [359, 246] width 25 height 11
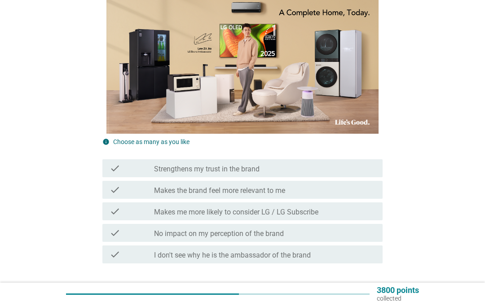
scroll to position [171, 0]
click at [325, 238] on div "check_box_outline_blank No impact on my perception of the brand" at bounding box center [264, 233] width 221 height 11
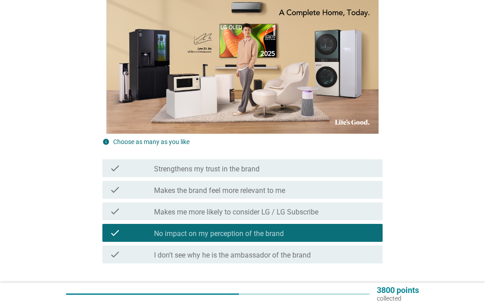
click at [359, 300] on div "Next" at bounding box center [359, 294] width 25 height 11
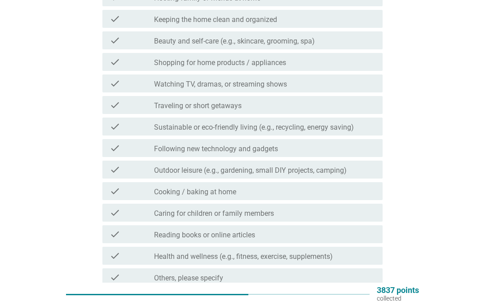
scroll to position [0, 0]
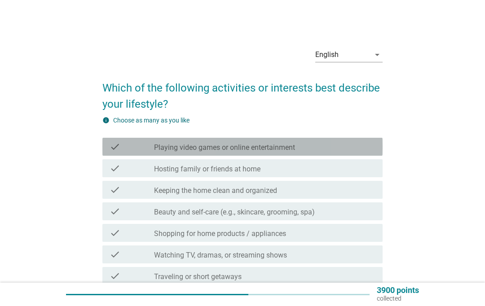
click at [335, 142] on div "check_box_outline_blank Playing video games or online entertainment" at bounding box center [264, 146] width 221 height 11
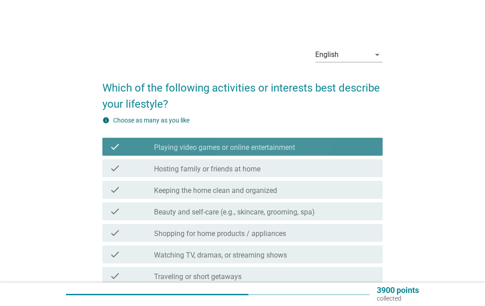
click at [330, 194] on div "check_box_outline_blank Keeping the home clean and organized" at bounding box center [264, 190] width 221 height 11
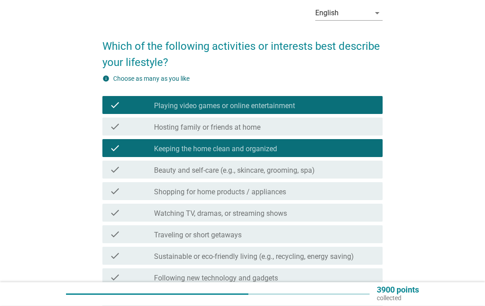
scroll to position [42, 0]
click at [353, 172] on div "check_box_outline_blank Beauty and self-care (e.g., skincare, grooming, spa)" at bounding box center [264, 169] width 221 height 11
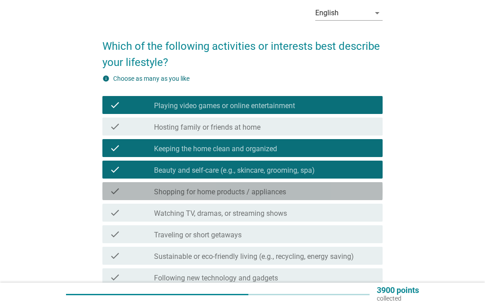
click at [349, 197] on div "check check_box_outline_blank Shopping for home products / appliances" at bounding box center [242, 191] width 280 height 18
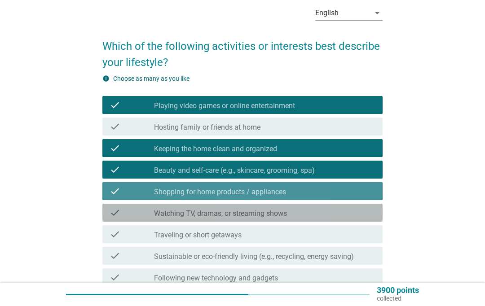
click at [345, 216] on div "check_box_outline_blank Watching TV, dramas, or streaming shows" at bounding box center [264, 213] width 221 height 11
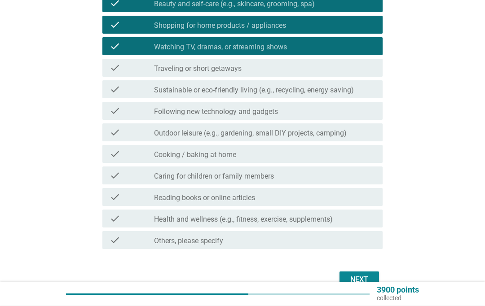
scroll to position [209, 0]
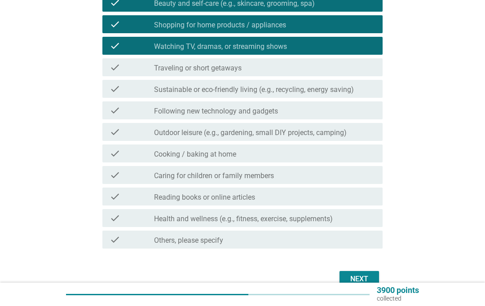
click at [379, 281] on button "Next" at bounding box center [360, 279] width 40 height 16
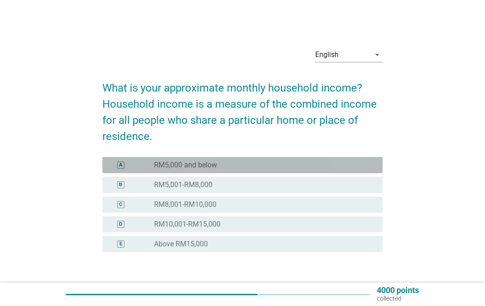
click at [331, 166] on div "radio_button_unchecked RM5,000 and below" at bounding box center [261, 165] width 214 height 9
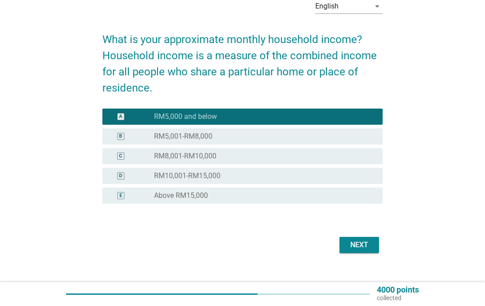
scroll to position [49, 0]
click at [358, 241] on div "Next" at bounding box center [359, 245] width 25 height 11
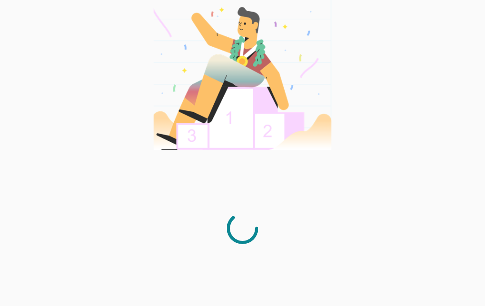
scroll to position [38, 0]
